Goal: Task Accomplishment & Management: Manage account settings

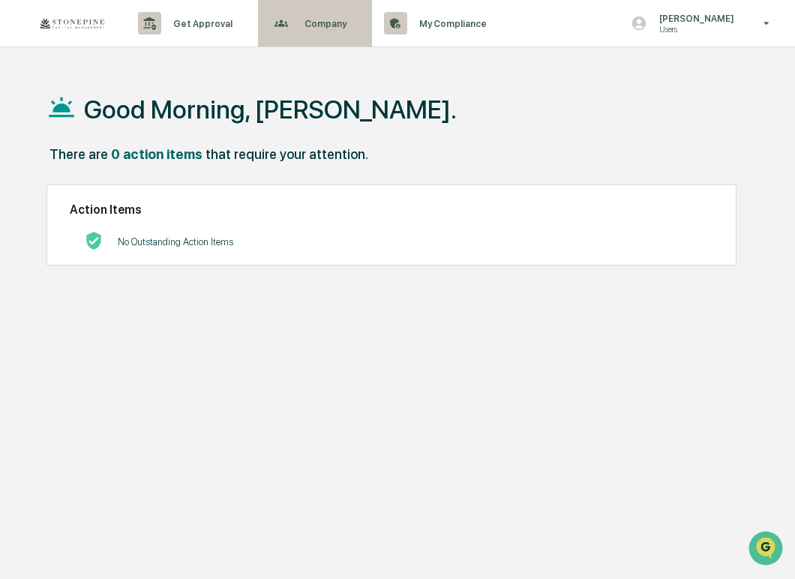
click at [327, 26] on p "Company" at bounding box center [324, 23] width 62 height 11
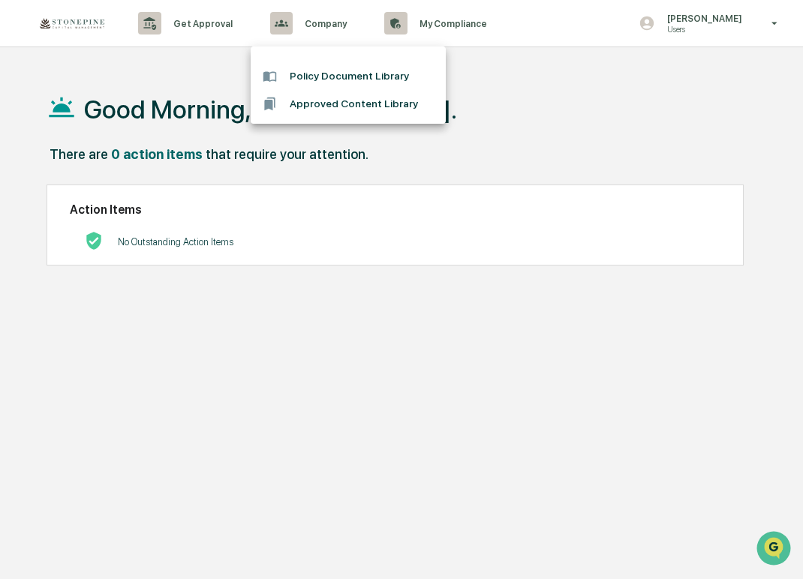
click at [510, 102] on div at bounding box center [401, 289] width 803 height 579
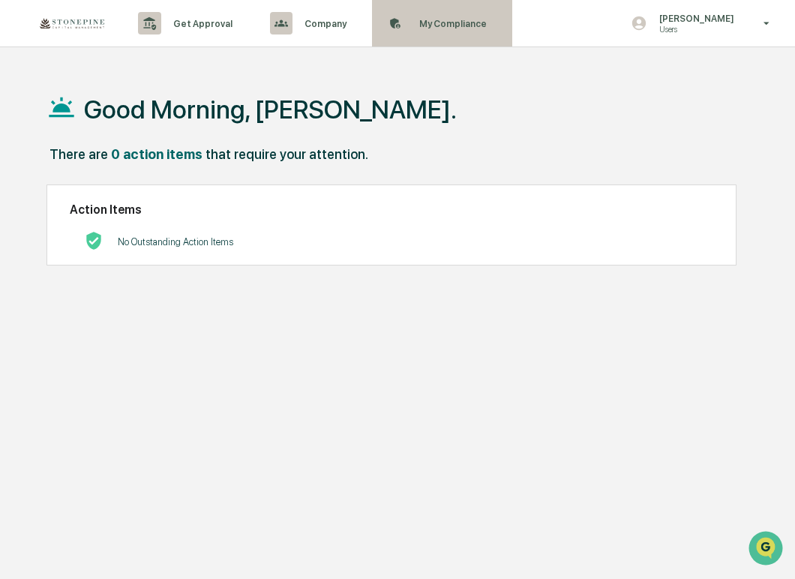
click at [447, 24] on p "My Compliance" at bounding box center [450, 23] width 87 height 11
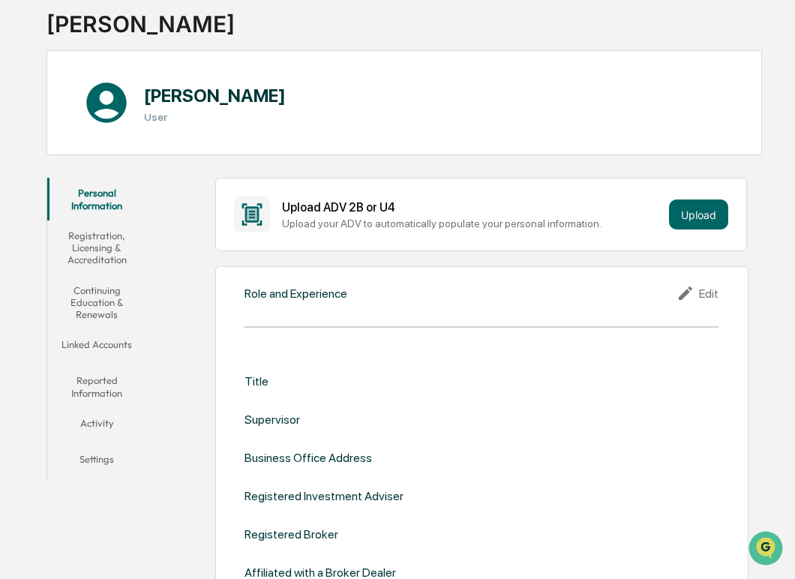
scroll to position [150, 0]
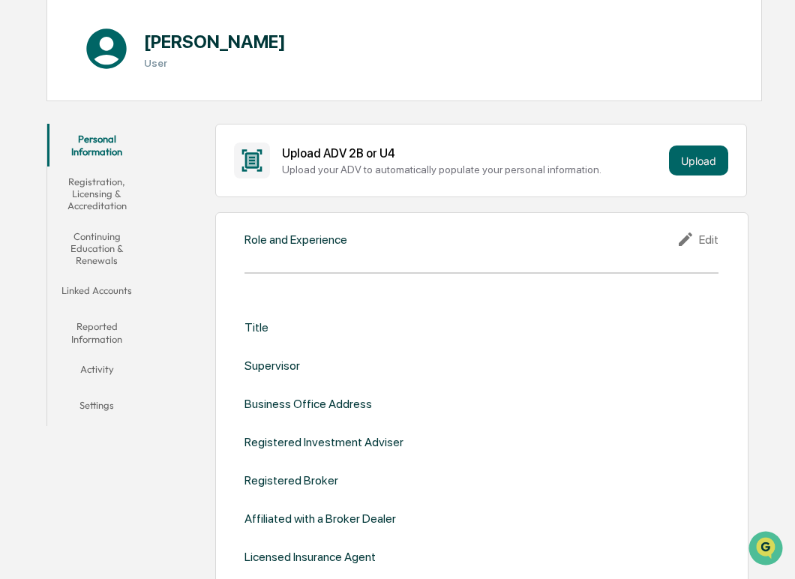
click at [107, 289] on button "Linked Accounts" at bounding box center [97, 293] width 100 height 36
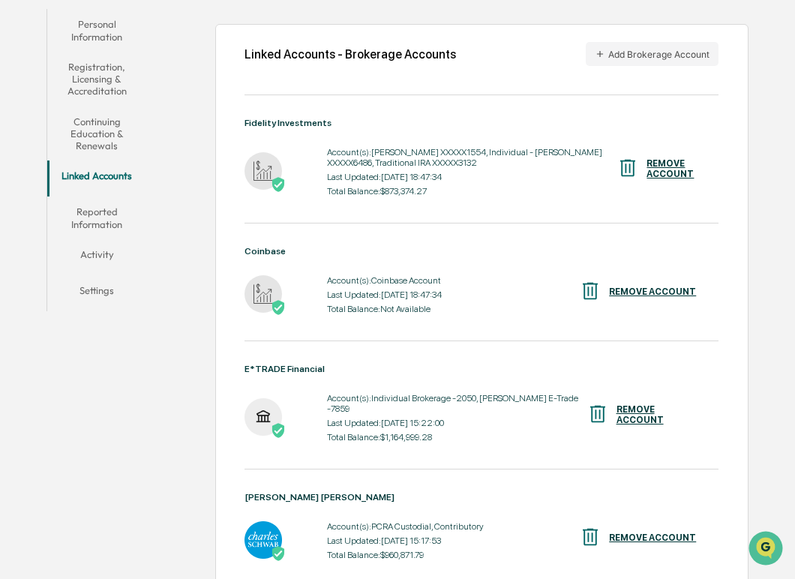
scroll to position [225, 0]
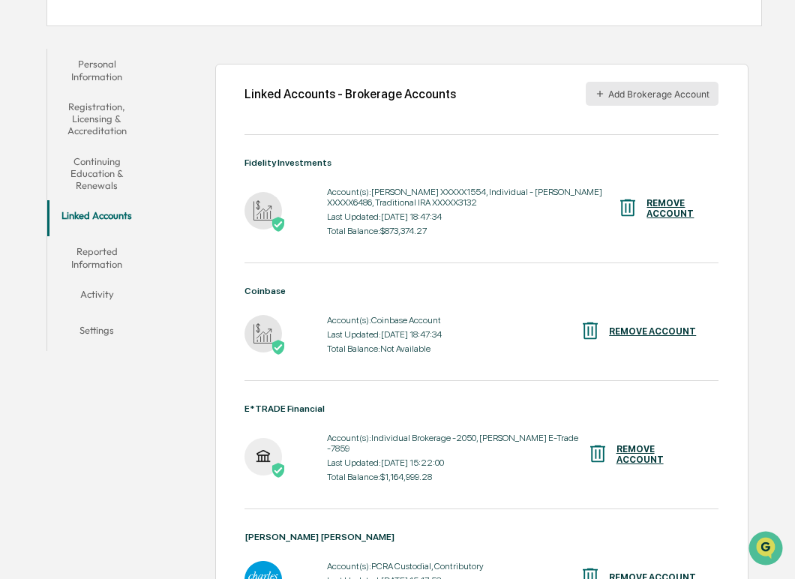
click at [644, 86] on button "Add Brokerage Account" at bounding box center [652, 94] width 133 height 24
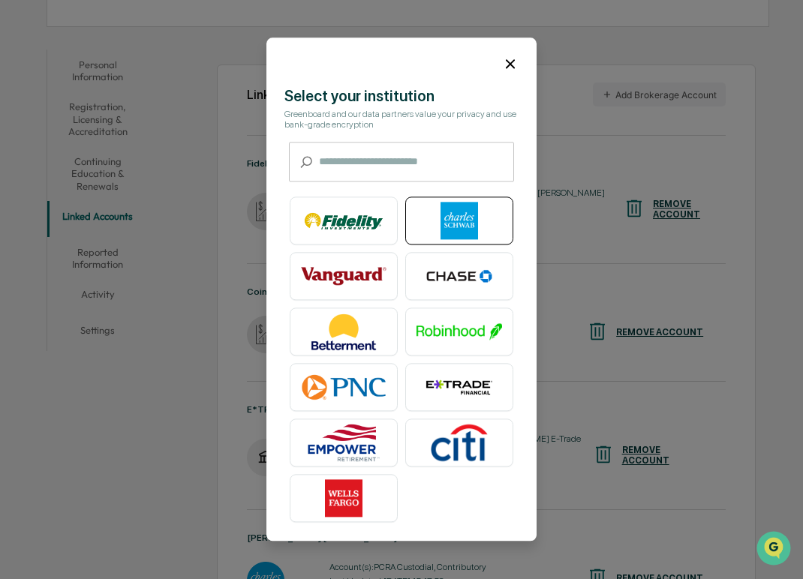
click at [471, 216] on img at bounding box center [460, 222] width 86 height 38
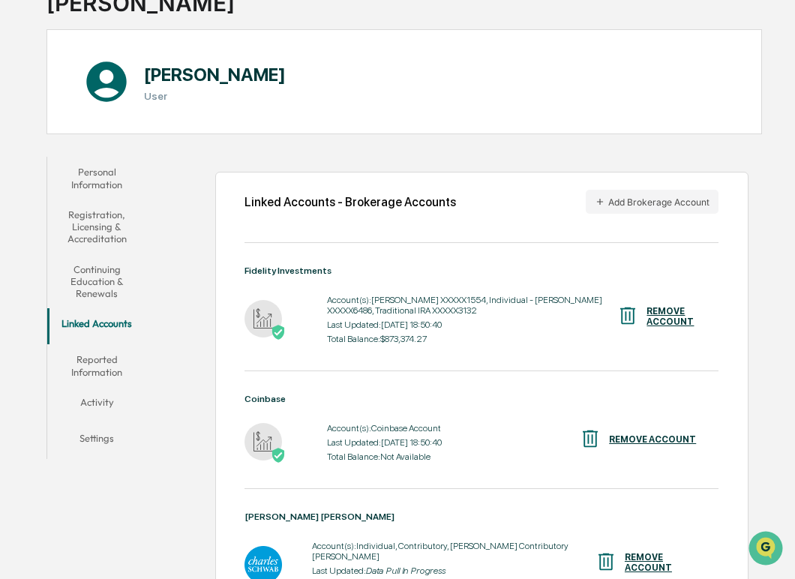
scroll to position [0, 0]
